Goal: Check status: Check status

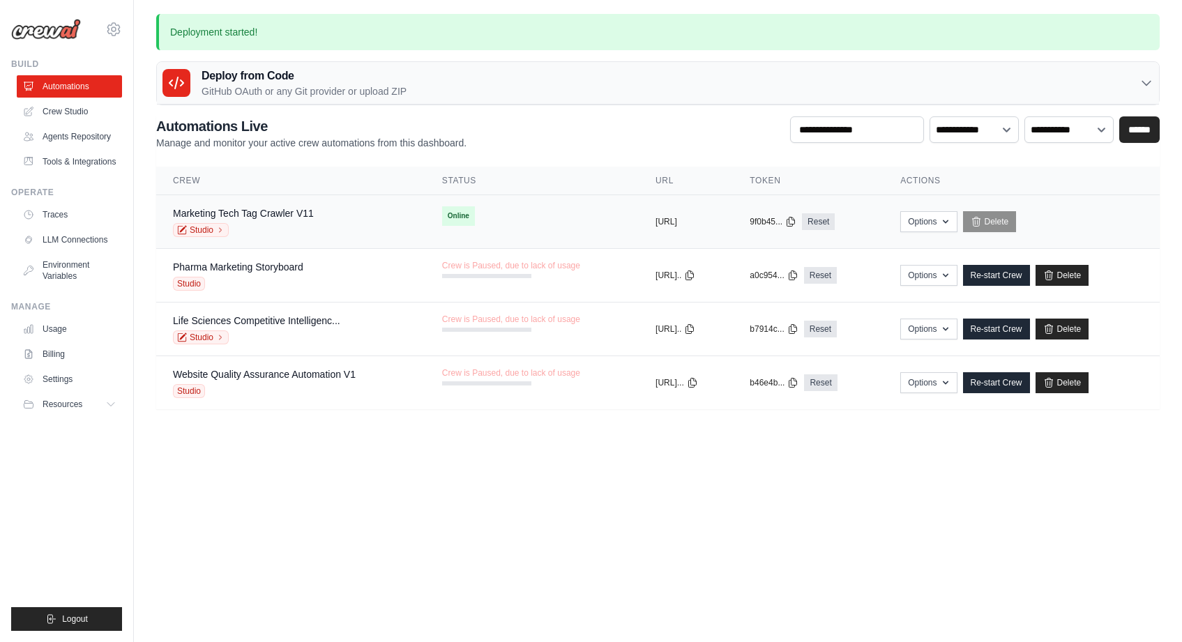
click at [330, 222] on div "Marketing Tech Tag Crawler V11 Studio" at bounding box center [291, 221] width 236 height 31
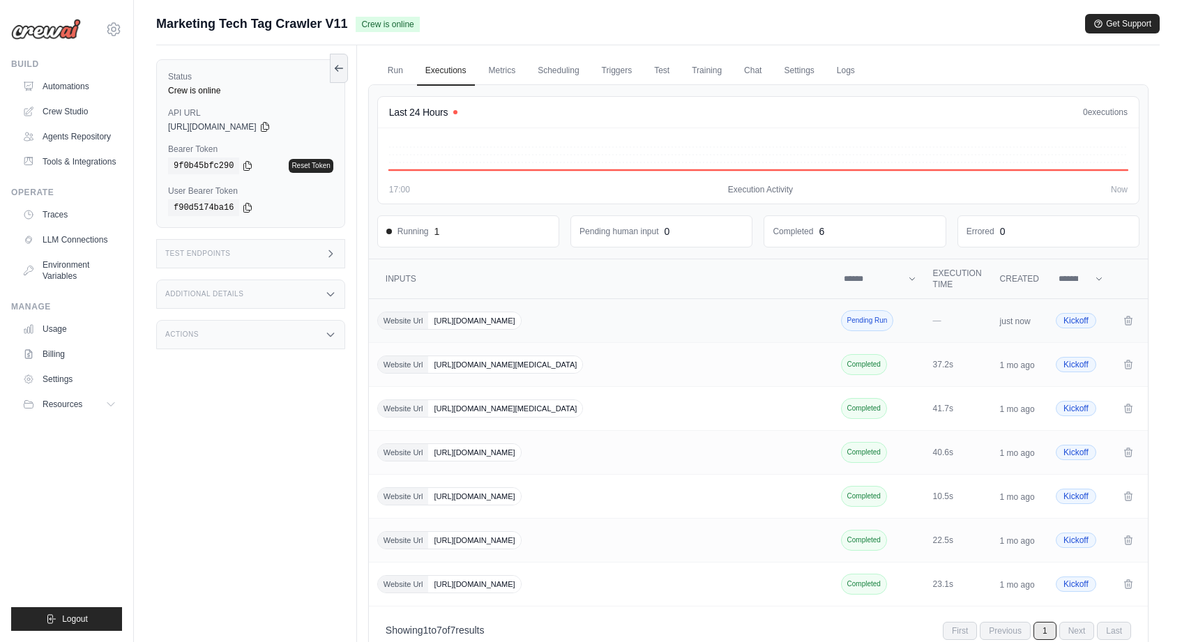
click at [869, 323] on span "Pending Run" at bounding box center [867, 320] width 53 height 21
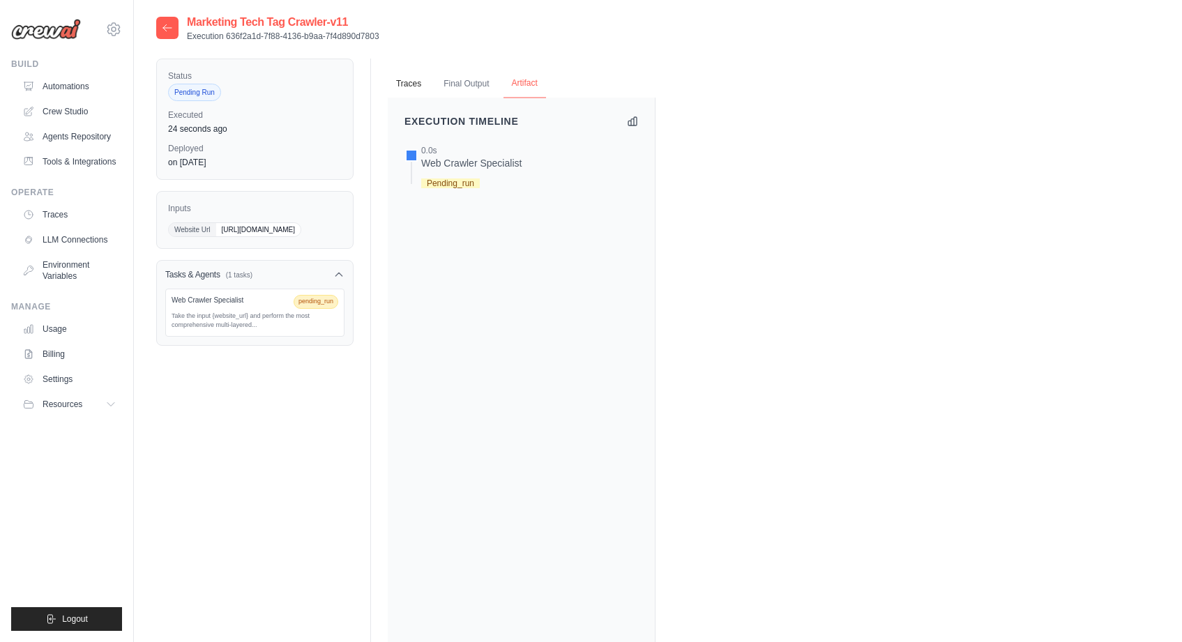
click at [514, 86] on button "Artifact" at bounding box center [524, 83] width 43 height 29
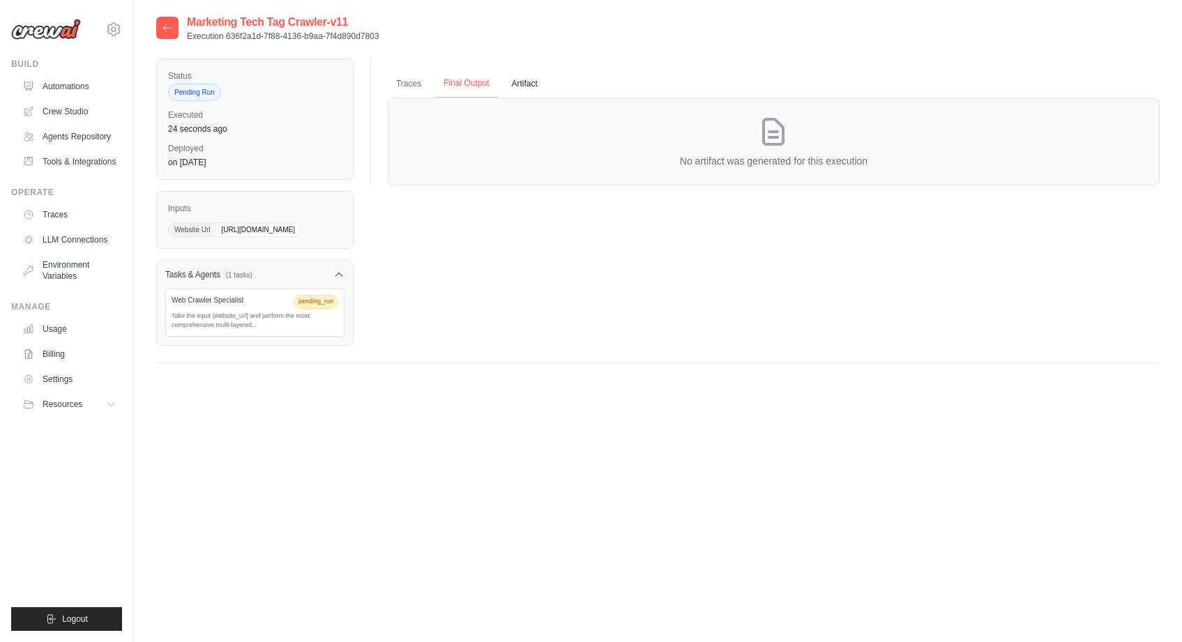
click at [453, 85] on button "Final Output" at bounding box center [466, 83] width 62 height 29
click at [396, 83] on button "Traces" at bounding box center [409, 83] width 42 height 29
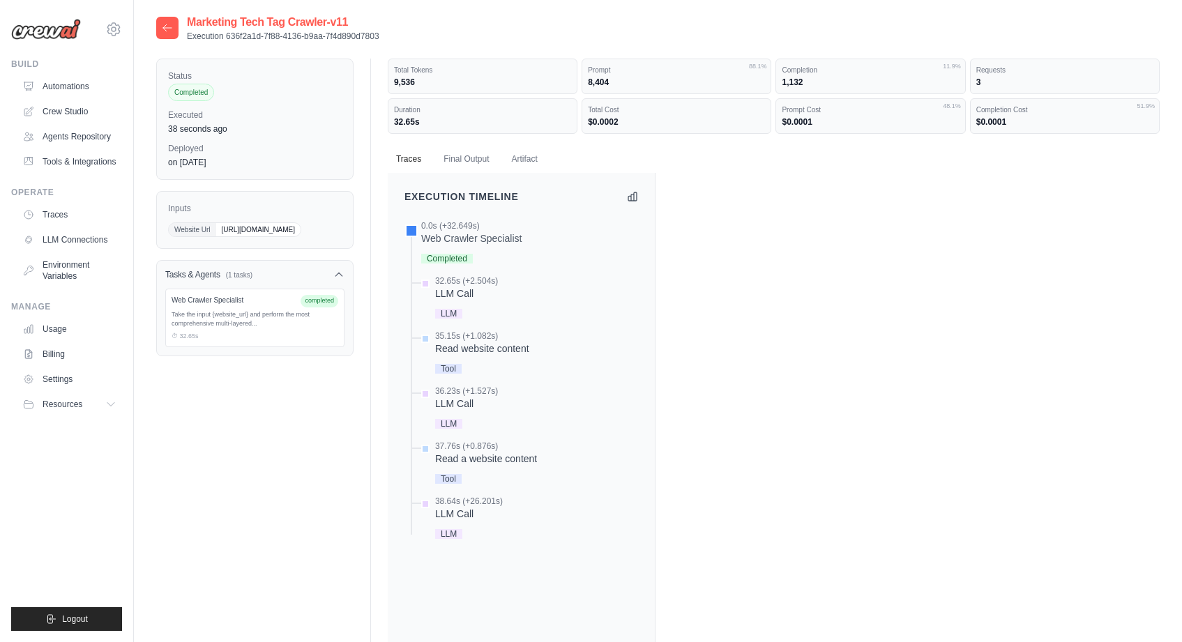
click at [172, 29] on icon at bounding box center [167, 27] width 11 height 11
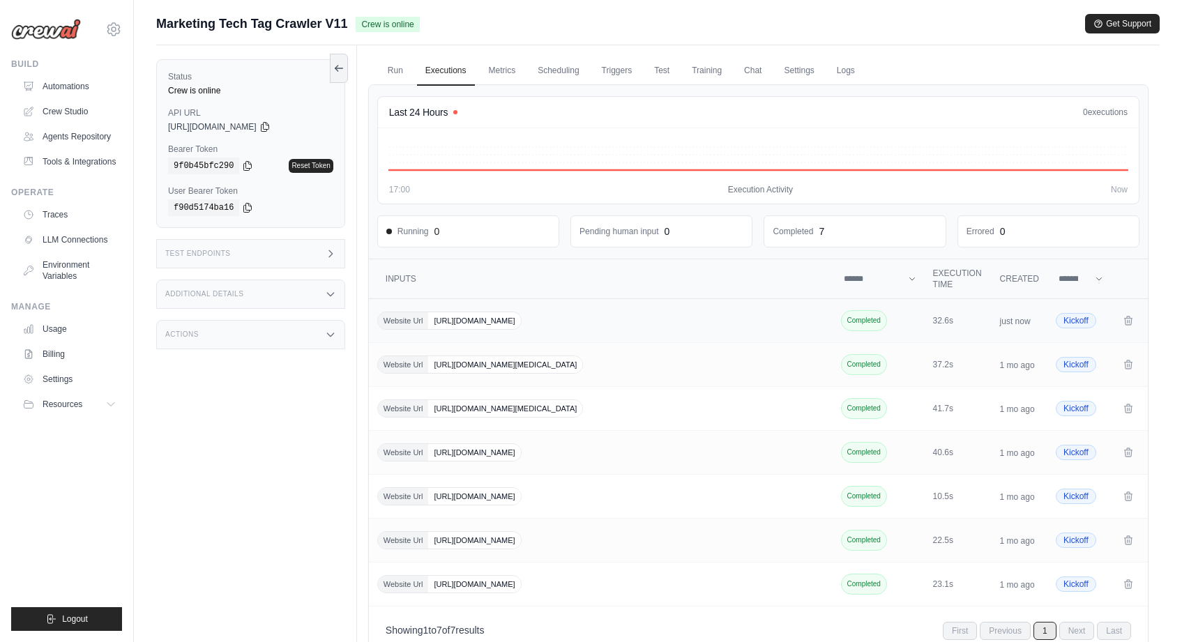
click at [700, 330] on td "Website Url https://deerfieldgroup.com" at bounding box center [602, 321] width 466 height 44
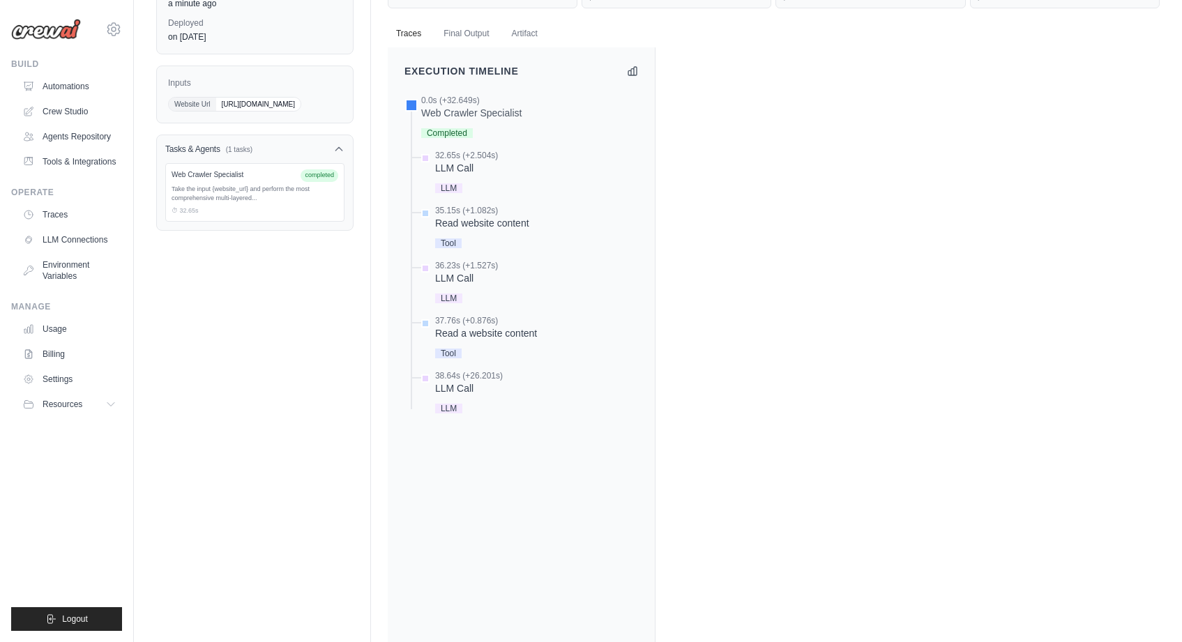
scroll to position [224, 0]
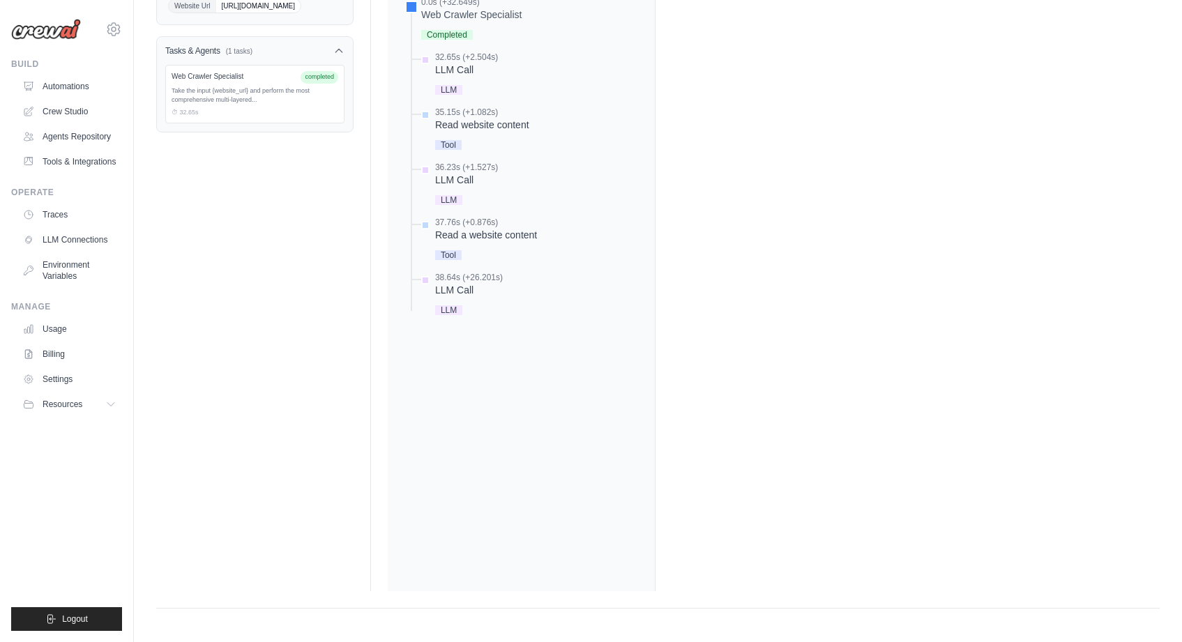
click at [455, 310] on span "LLM" at bounding box center [448, 310] width 27 height 10
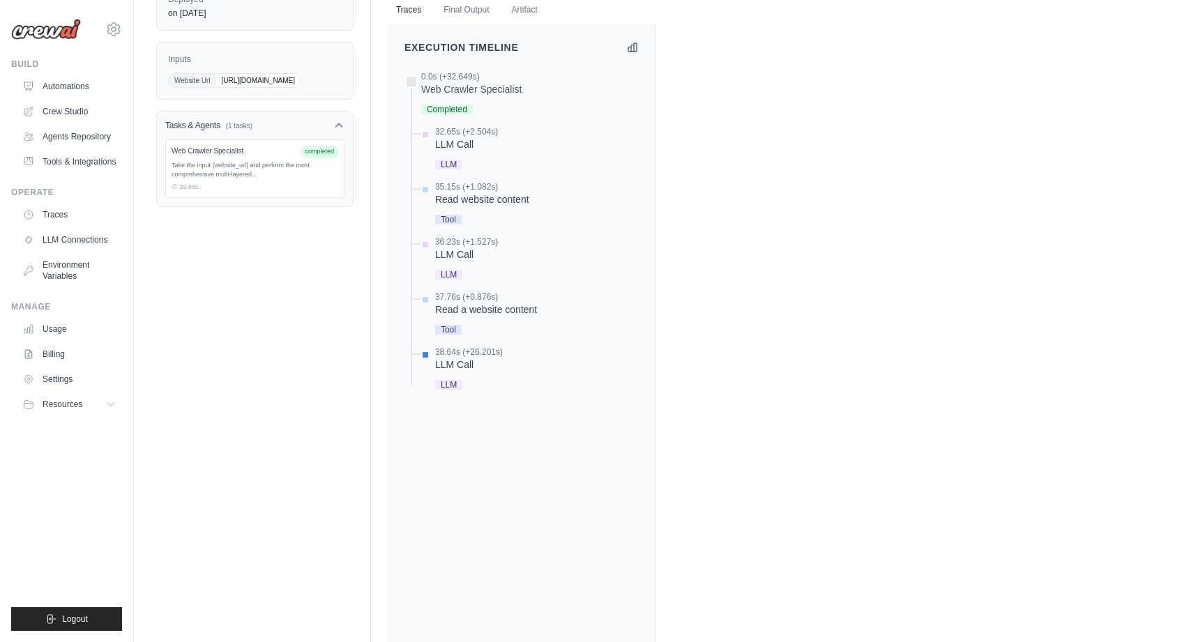
scroll to position [0, 0]
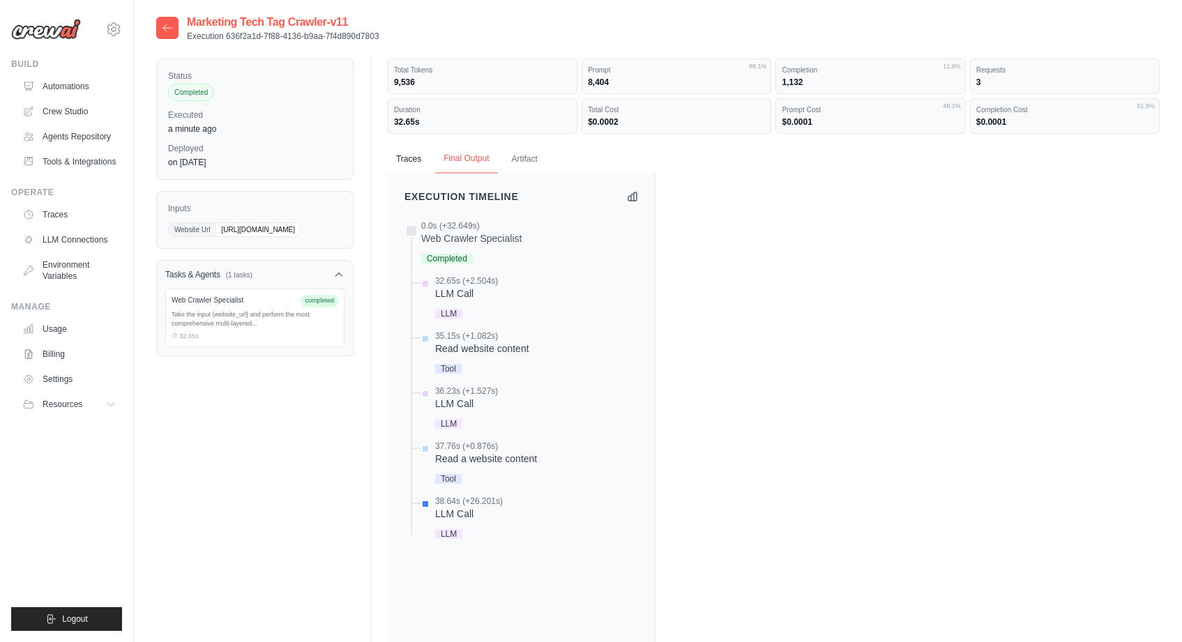
click at [482, 158] on button "Final Output" at bounding box center [466, 158] width 62 height 29
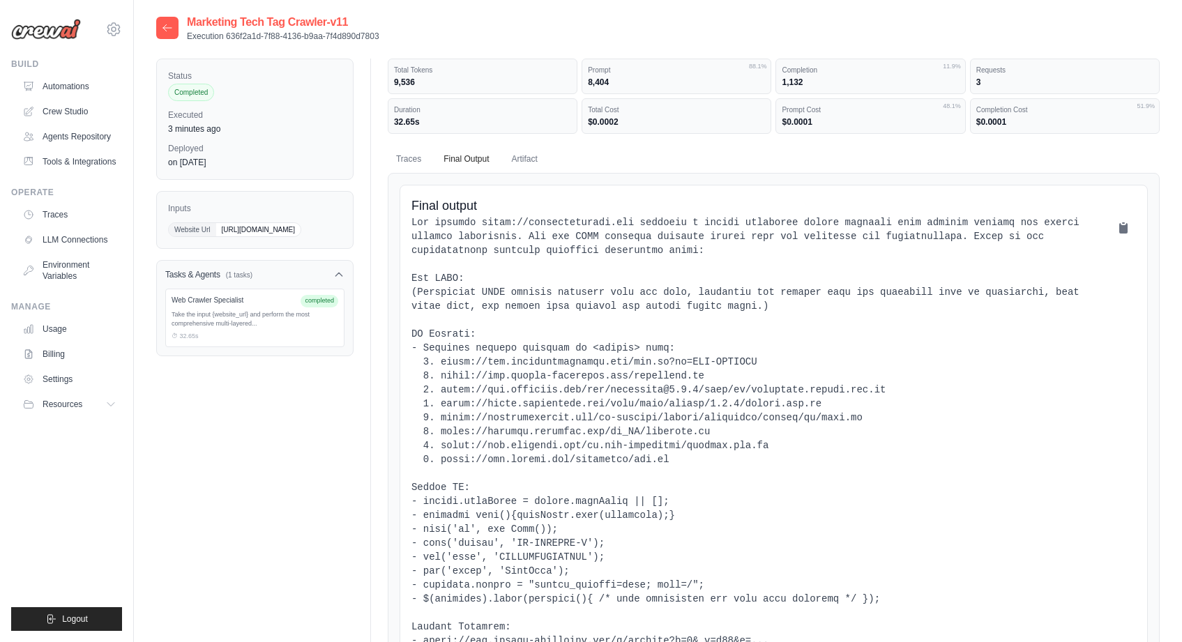
click at [174, 38] on div at bounding box center [167, 28] width 22 height 22
click at [173, 31] on div at bounding box center [167, 28] width 22 height 22
click at [162, 25] on icon at bounding box center [167, 27] width 11 height 11
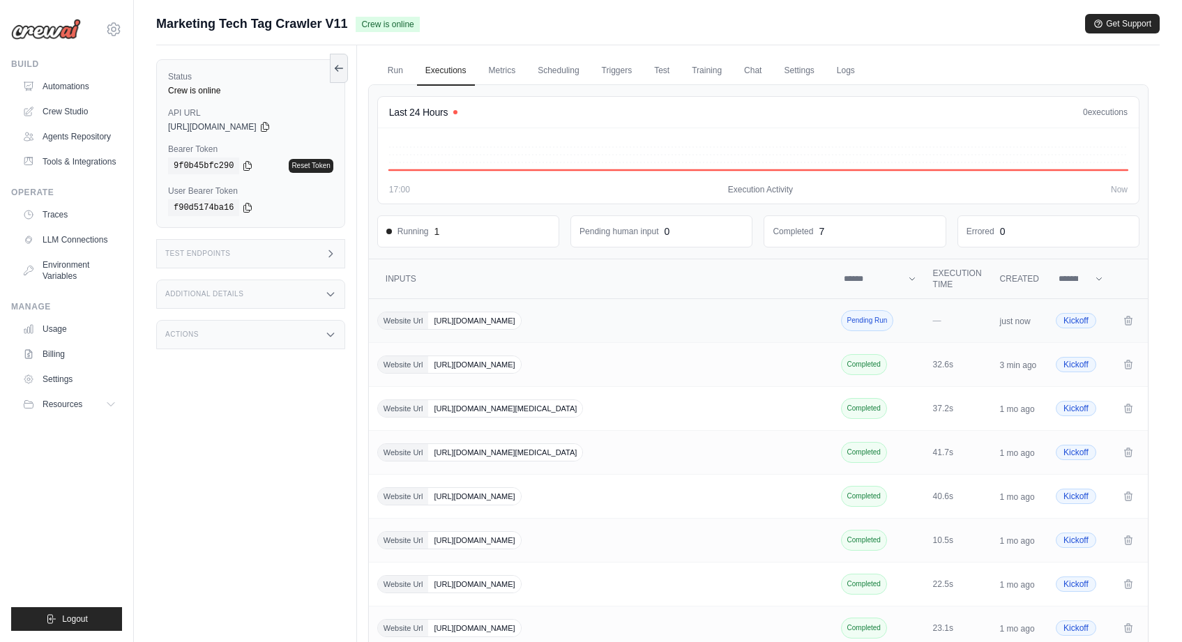
click at [505, 326] on div "Website Url https://shopify.com" at bounding box center [602, 321] width 450 height 18
click at [556, 370] on div "Website Url https://deerfieldgroup.com" at bounding box center [602, 365] width 450 height 18
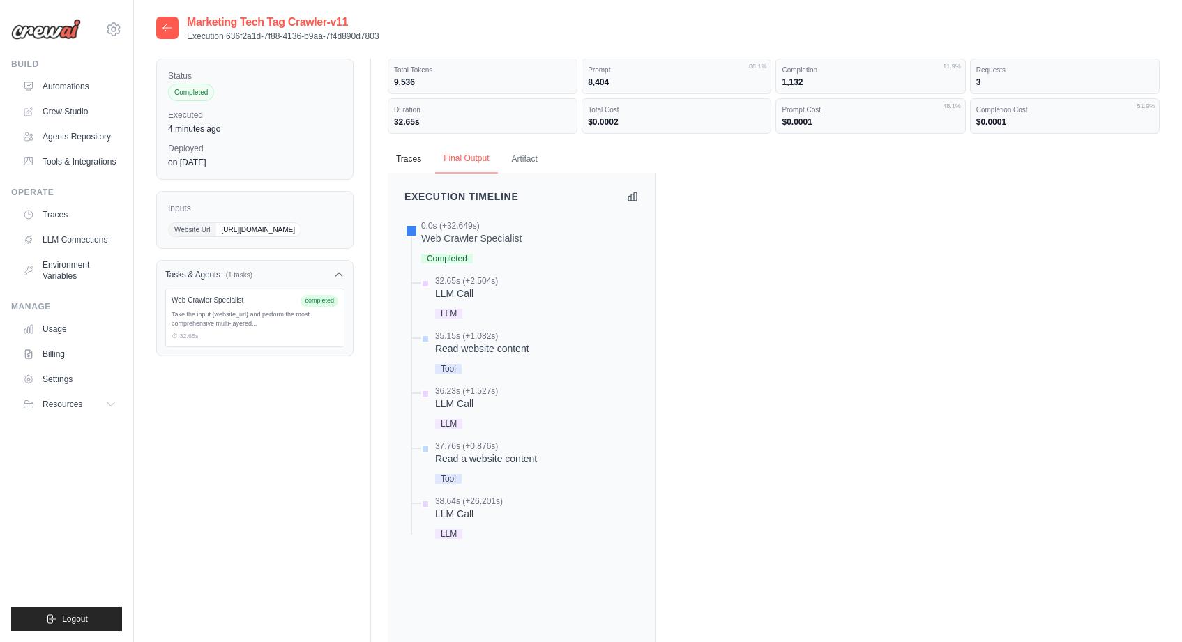
click at [480, 160] on button "Final Output" at bounding box center [466, 158] width 62 height 29
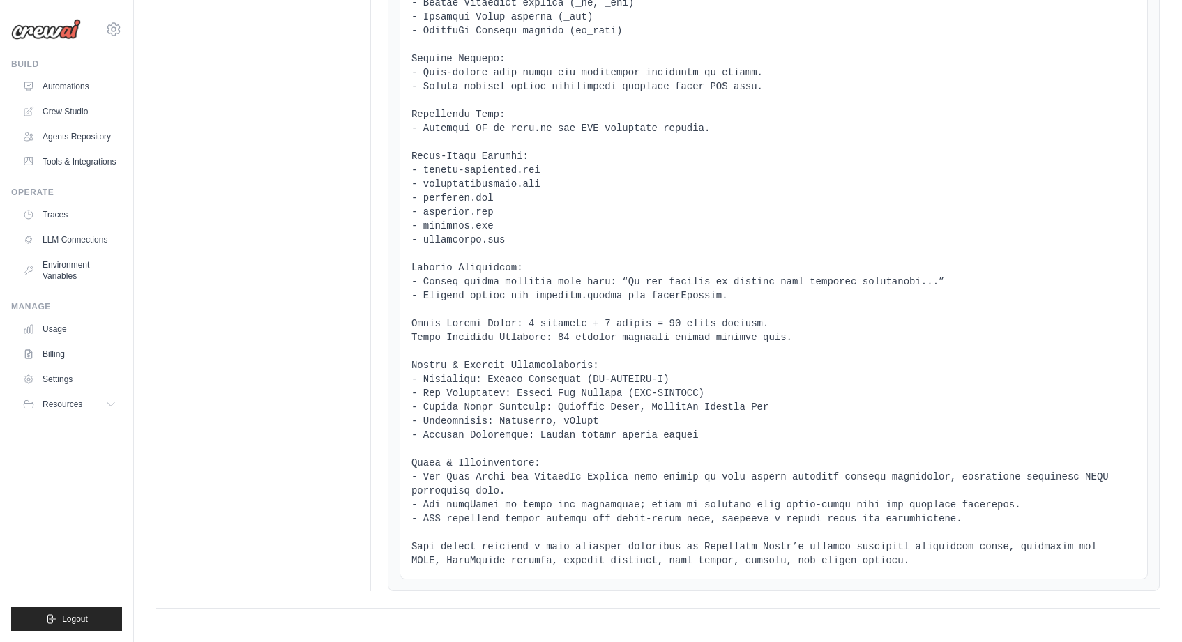
scroll to position [1028, 0]
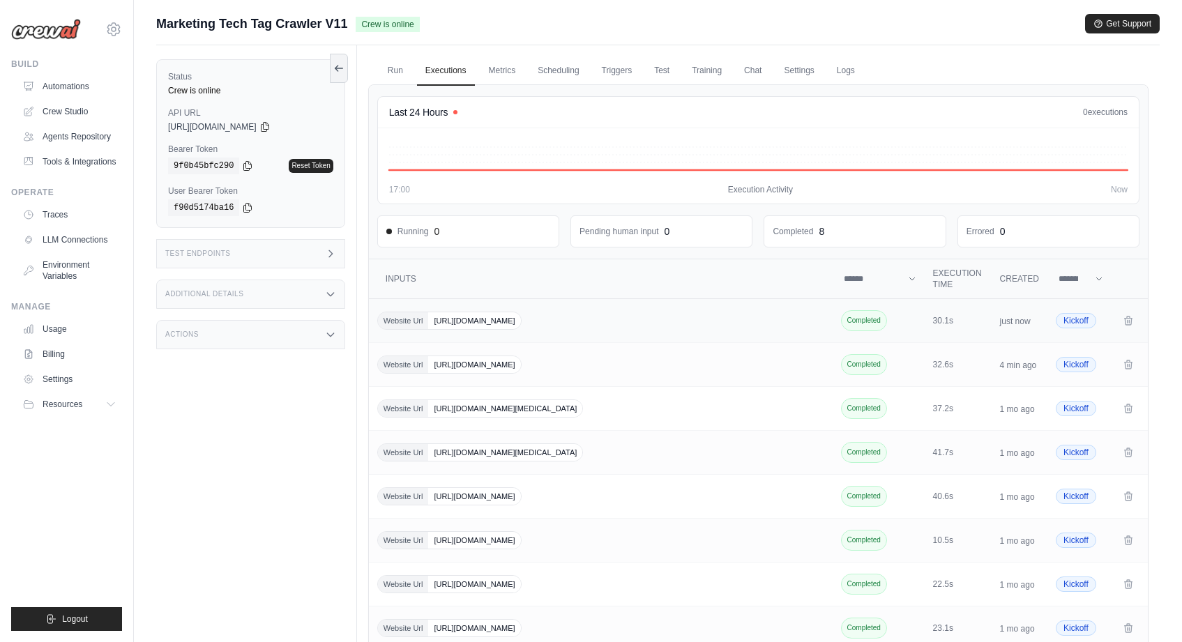
click at [455, 323] on span "[URL][DOMAIN_NAME]" at bounding box center [474, 320] width 92 height 17
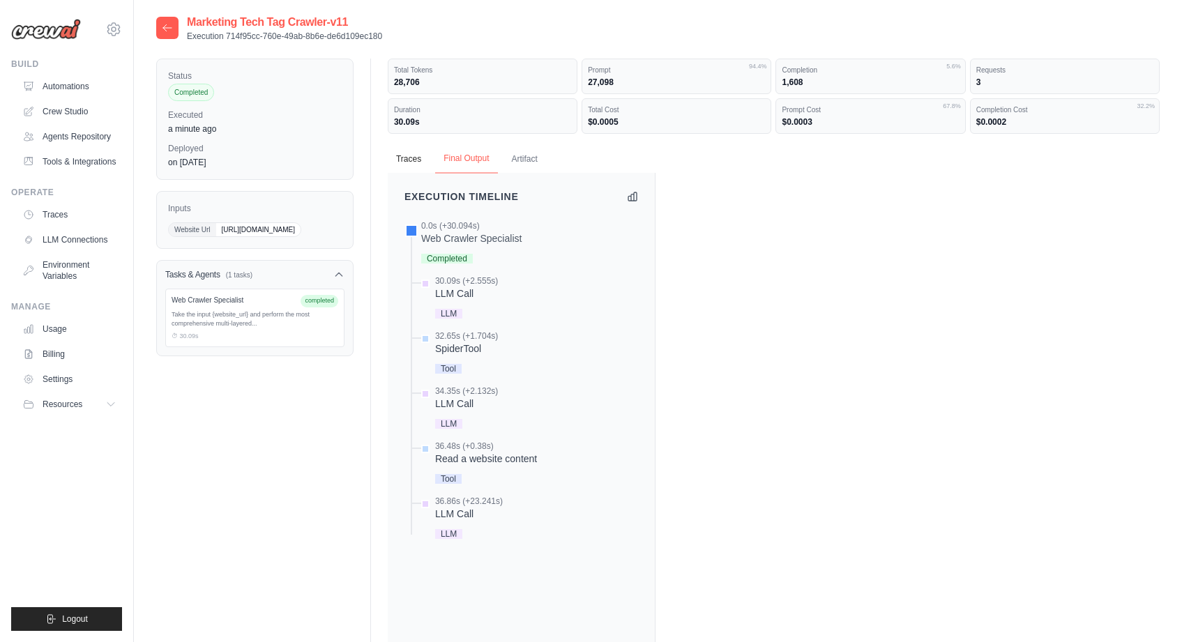
click at [485, 159] on button "Final Output" at bounding box center [466, 158] width 62 height 29
